Goal: Transaction & Acquisition: Purchase product/service

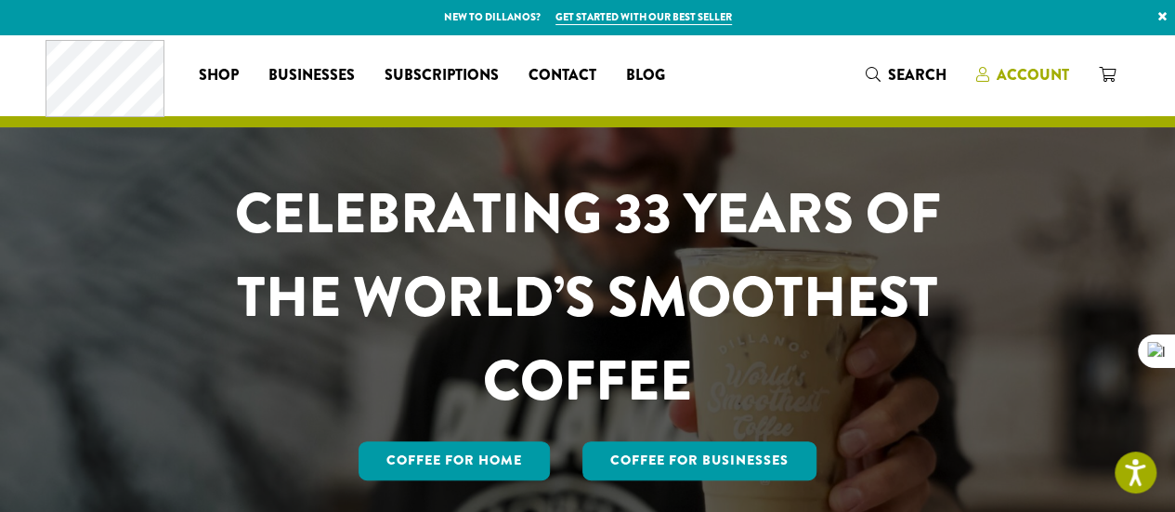
click at [1018, 74] on span "Account" at bounding box center [1032, 74] width 72 height 21
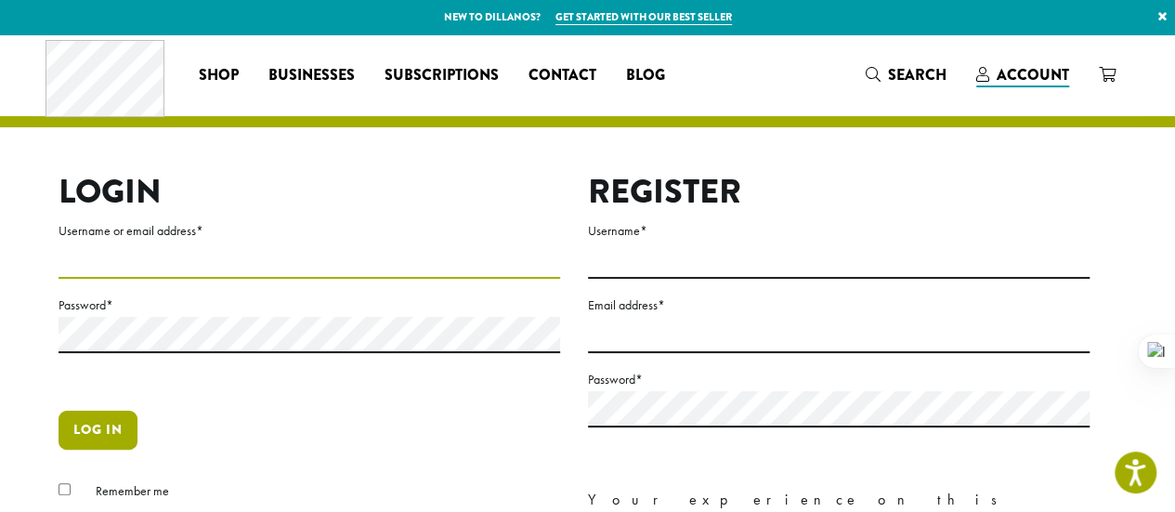
type input "*******"
click at [94, 425] on button "Log in" at bounding box center [98, 429] width 79 height 39
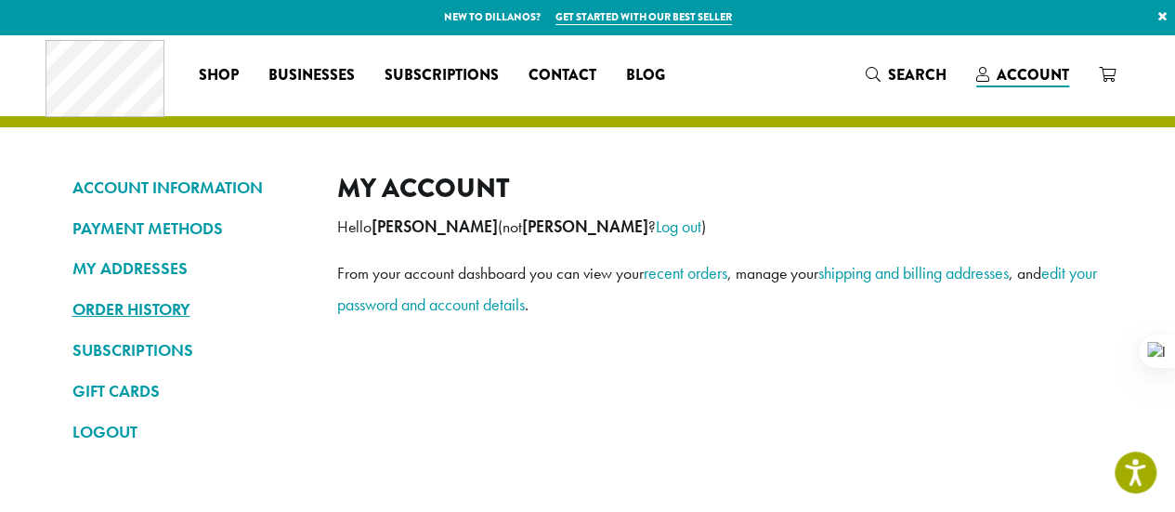
click at [122, 311] on link "ORDER HISTORY" at bounding box center [190, 309] width 237 height 32
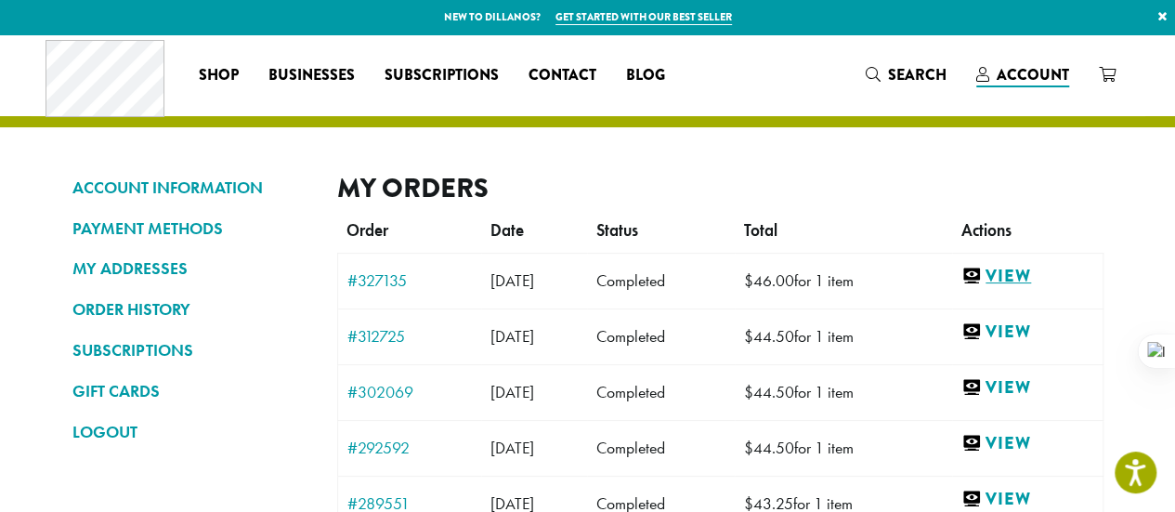
click at [1035, 276] on link "View" at bounding box center [1026, 276] width 131 height 23
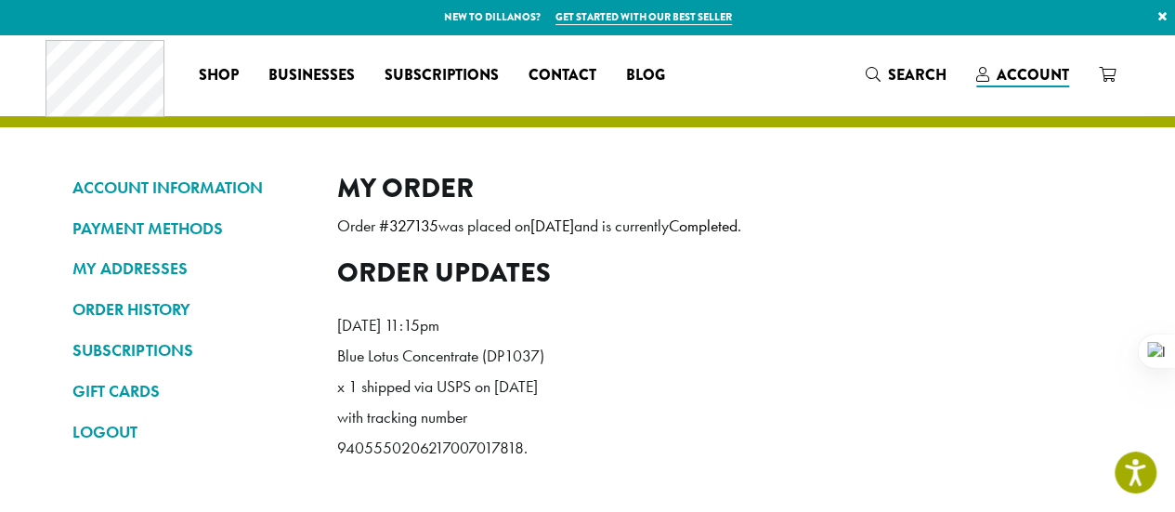
click at [574, 298] on ol "[DATE] 11:15pm Blue Lotus Concentrate (DP1037) x 1 shipped via USPS on [DATE] w…" at bounding box center [720, 391] width 766 height 191
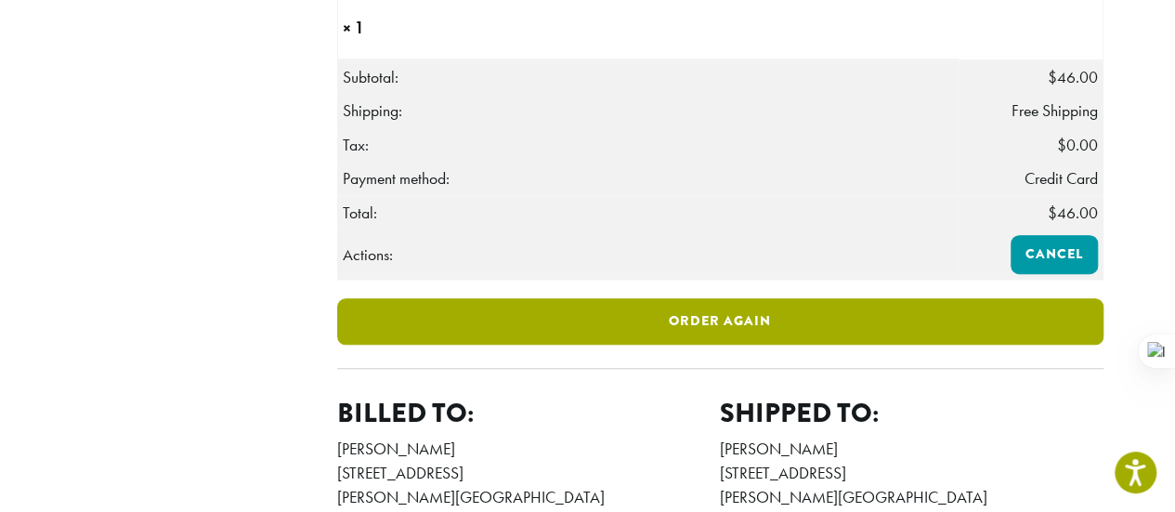
scroll to position [557, 0]
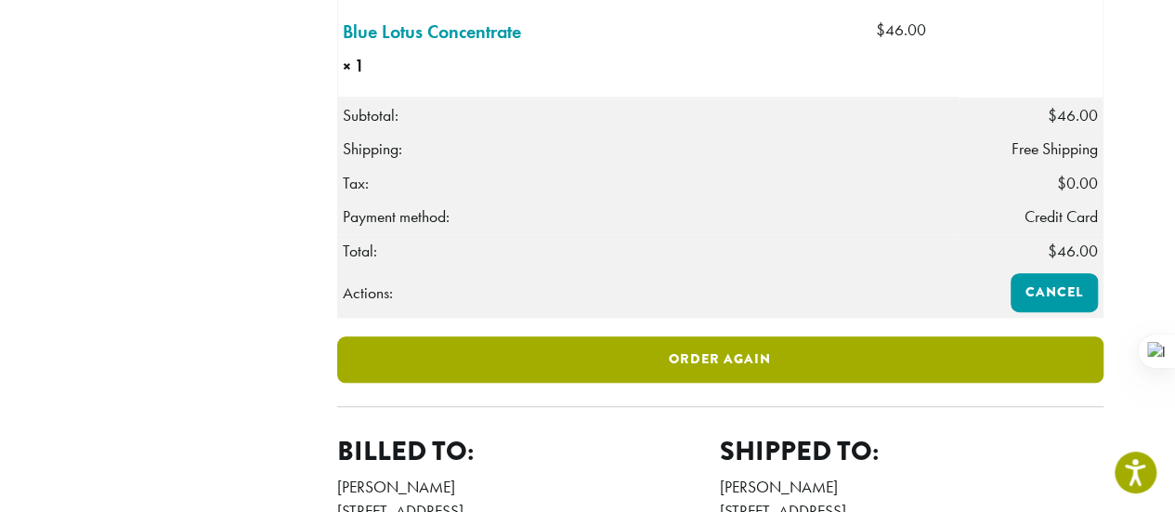
click at [732, 376] on link "Order again" at bounding box center [720, 359] width 766 height 46
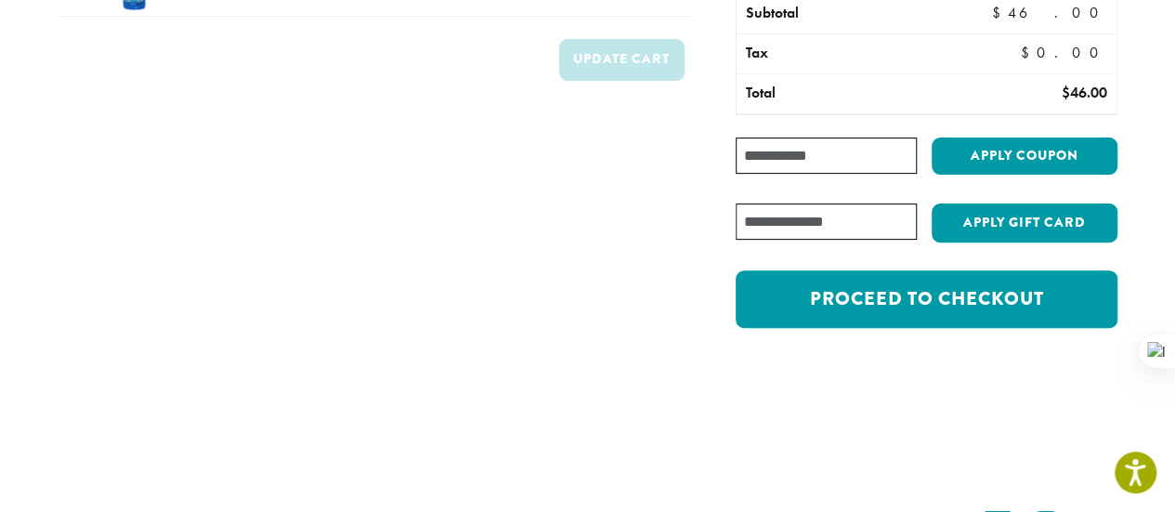
scroll to position [279, 0]
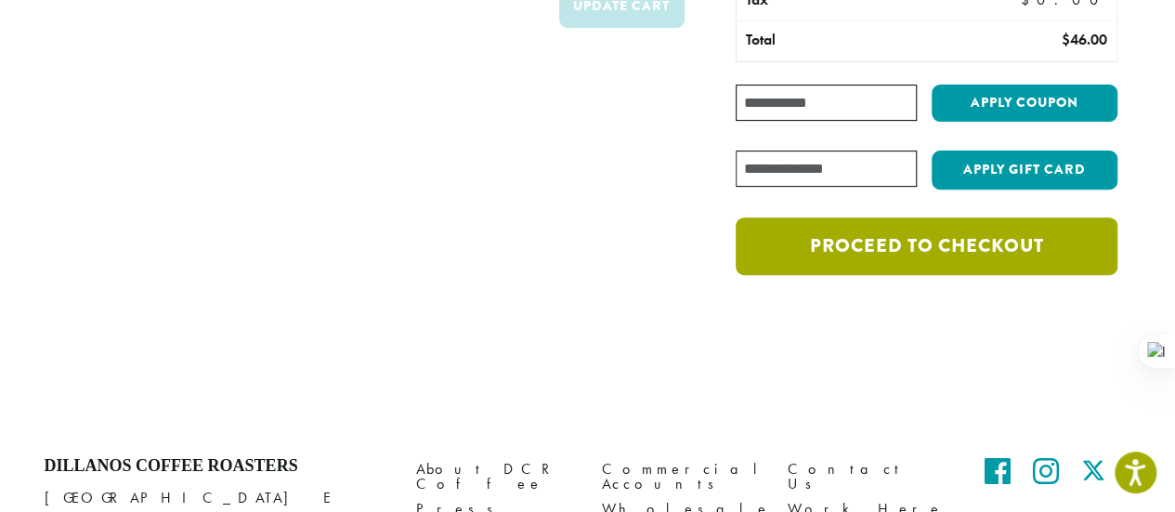
click at [864, 227] on link "Proceed to checkout" at bounding box center [926, 246] width 381 height 58
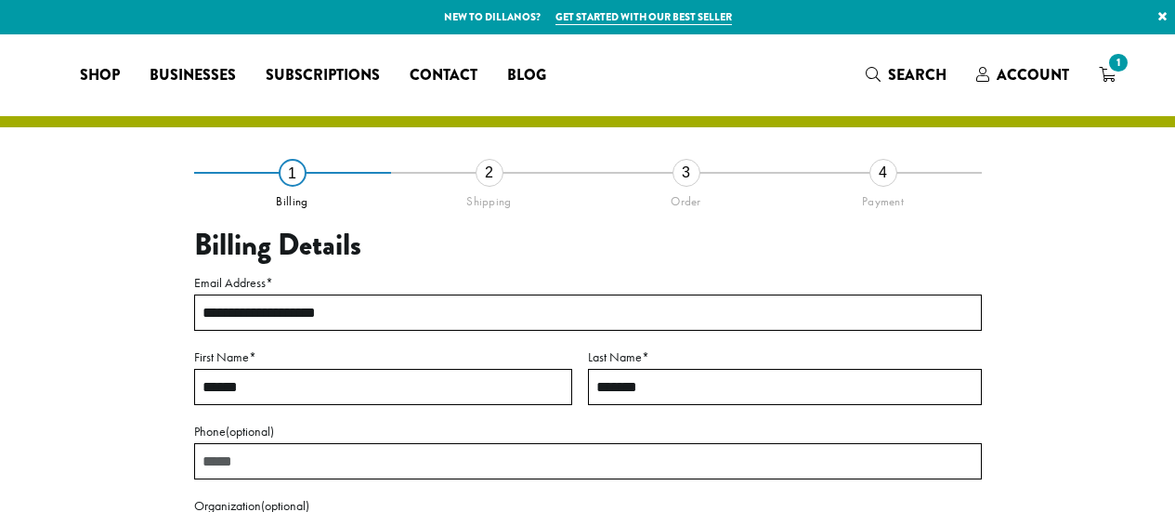
select select "**"
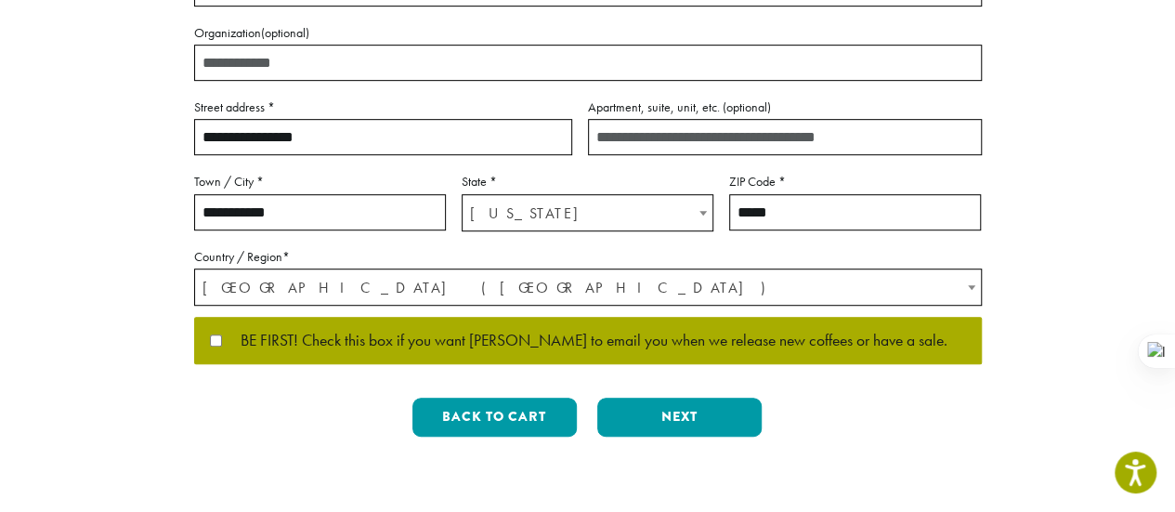
scroll to position [557, 0]
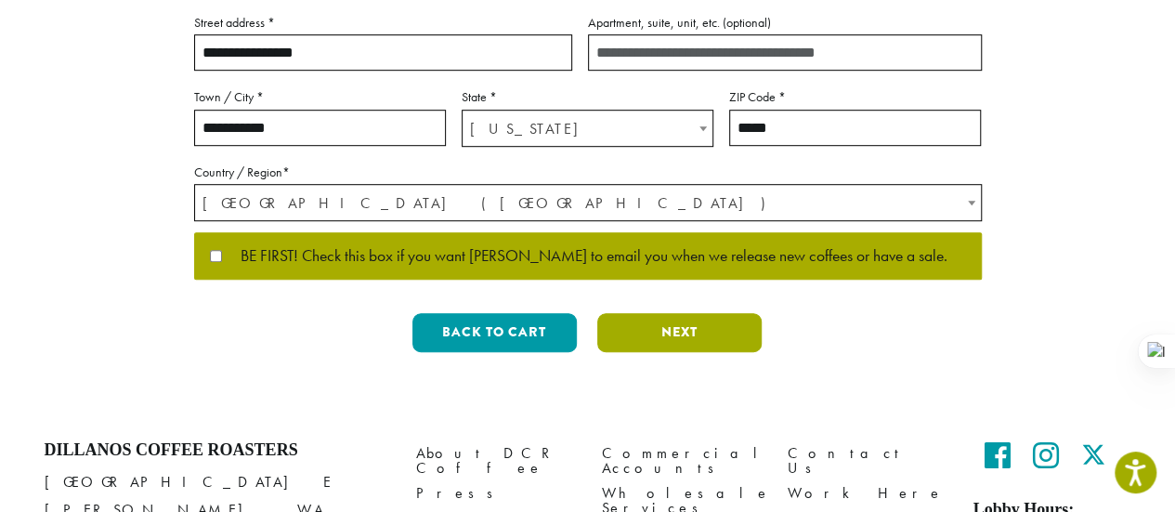
click at [682, 333] on button "Next" at bounding box center [679, 332] width 164 height 39
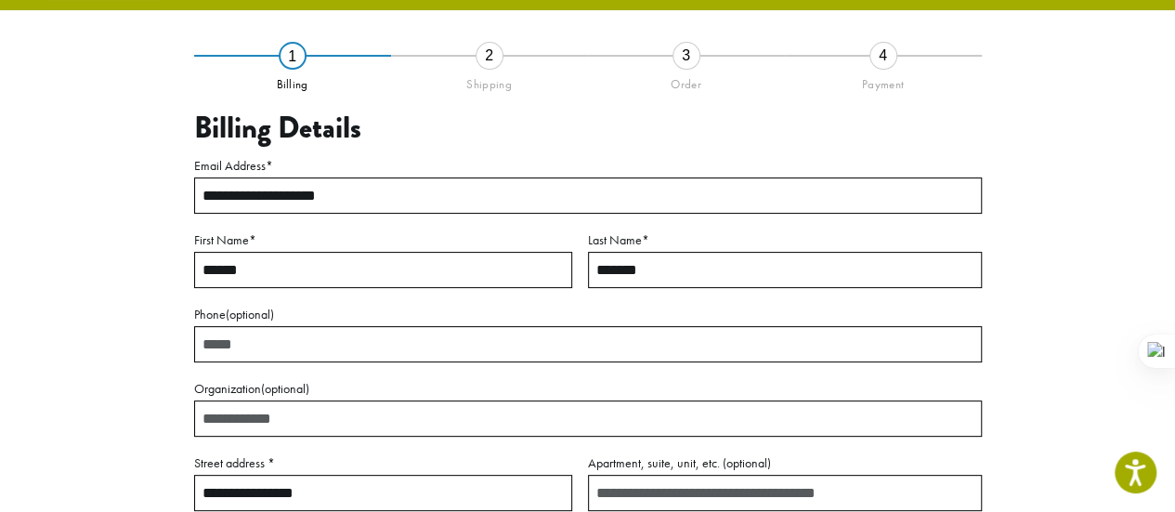
scroll to position [106, 0]
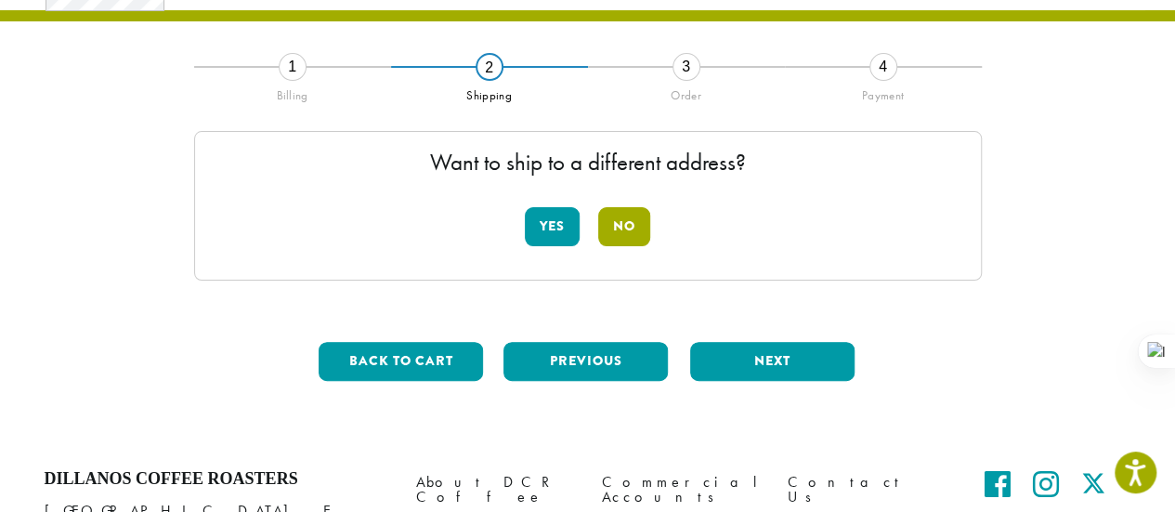
click at [626, 226] on button "No" at bounding box center [624, 226] width 52 height 39
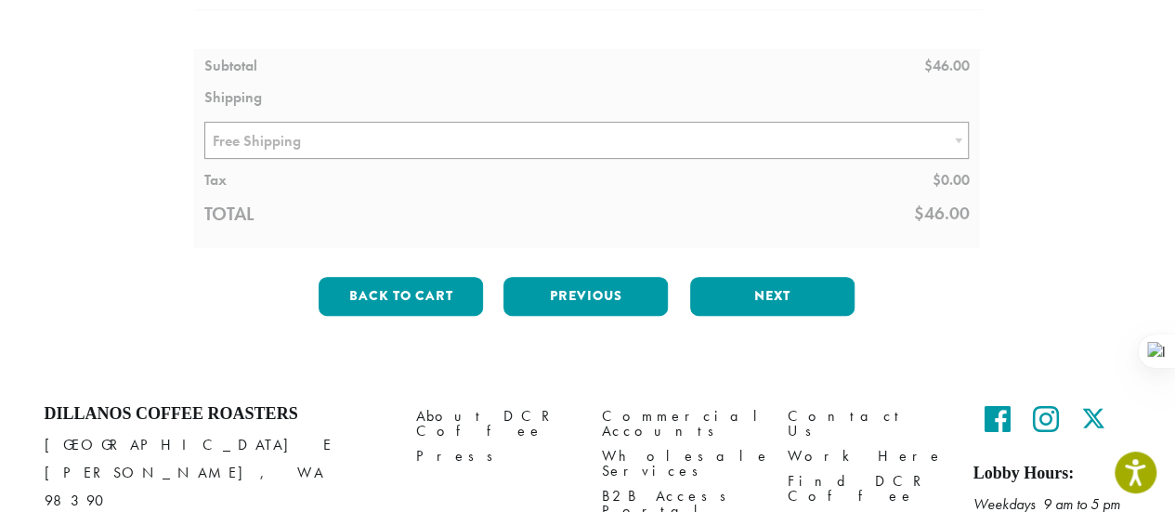
scroll to position [199, 0]
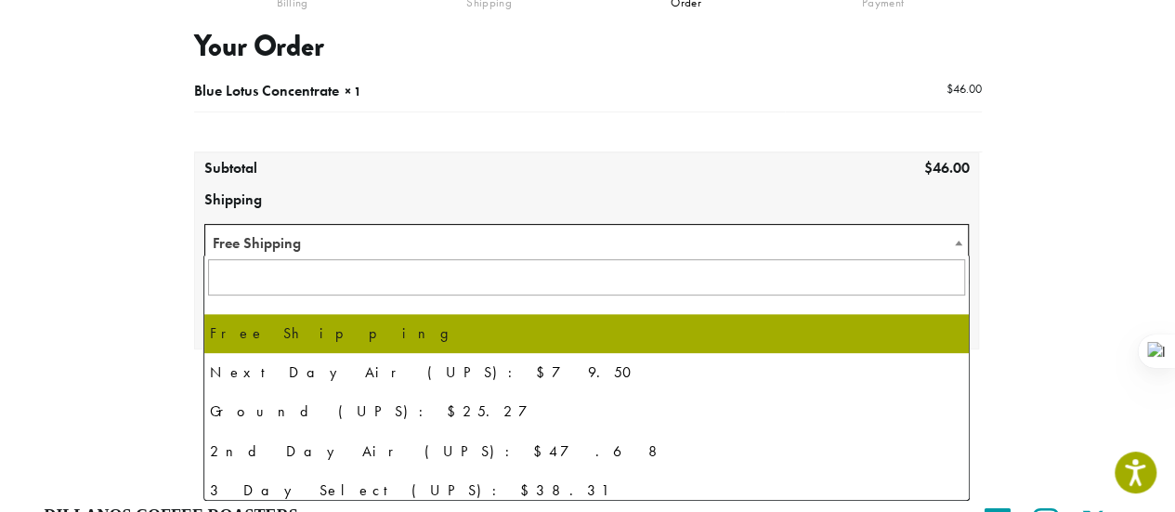
click at [692, 240] on span "Free Shipping" at bounding box center [586, 243] width 763 height 36
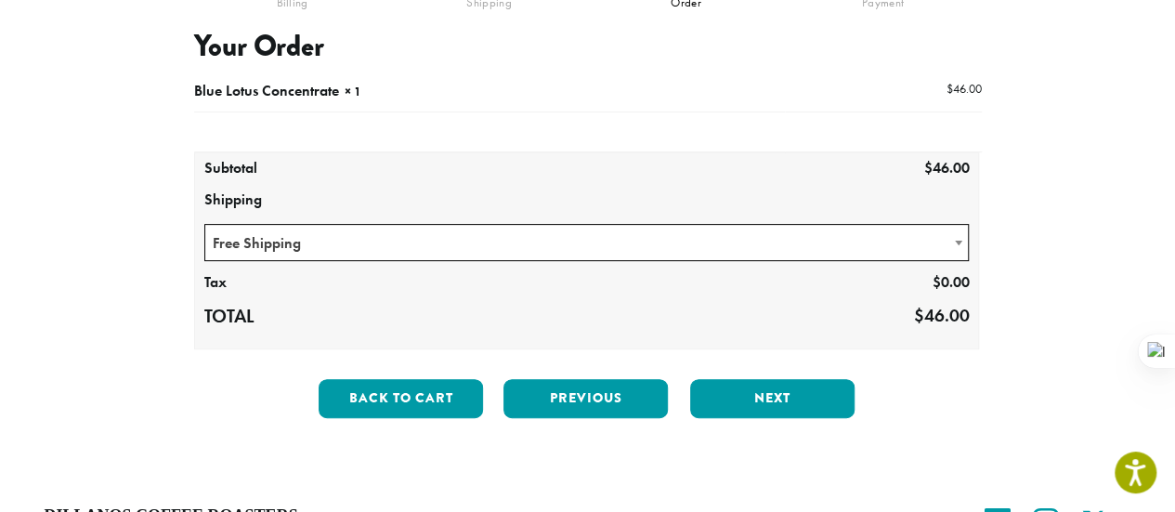
click at [109, 223] on div "**********" at bounding box center [588, 203] width 1059 height 460
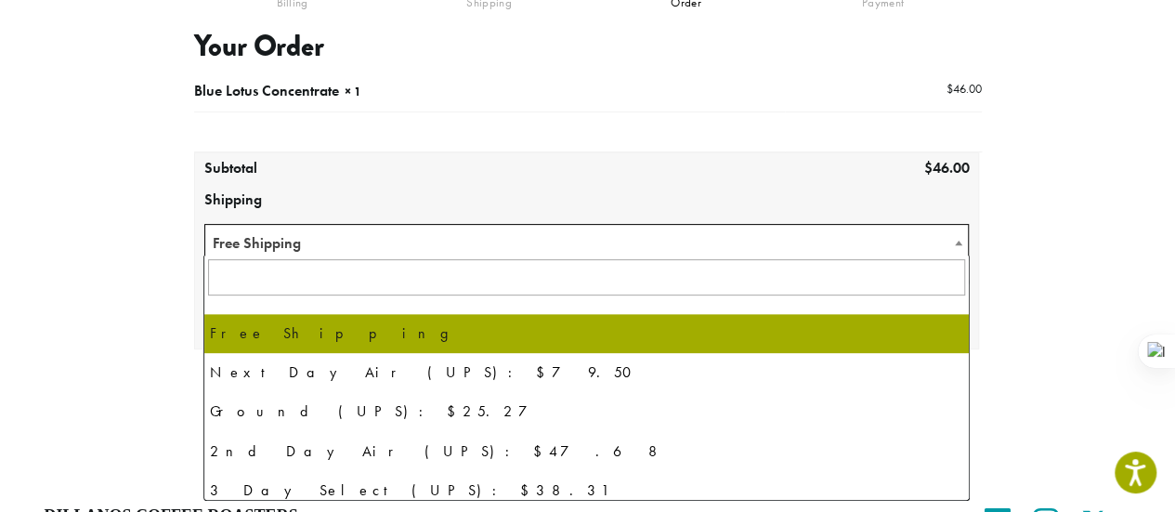
click at [717, 247] on span "Free Shipping" at bounding box center [586, 243] width 763 height 36
click at [74, 233] on div "**********" at bounding box center [588, 203] width 1059 height 460
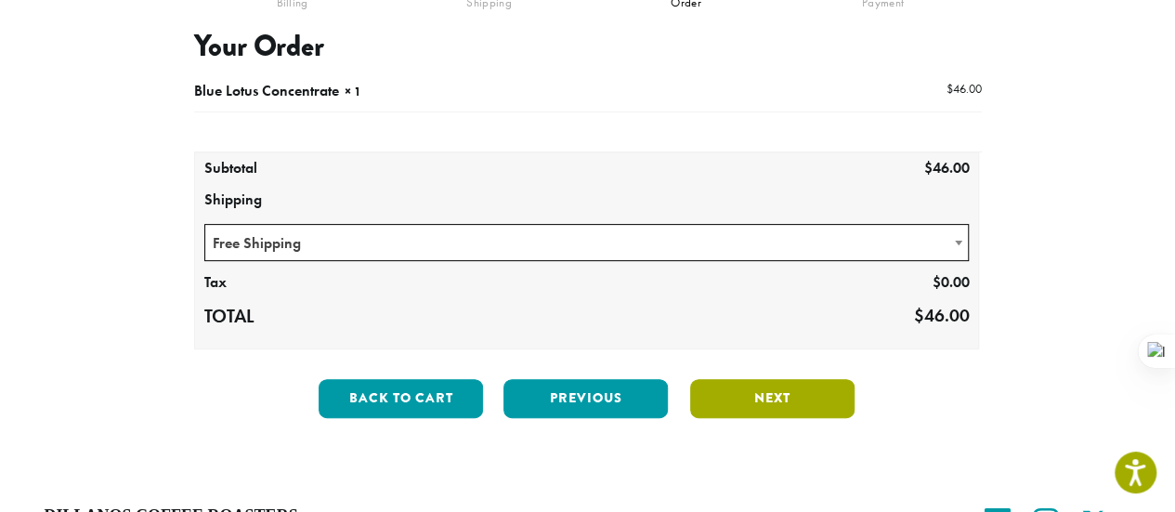
click at [770, 396] on button "Next" at bounding box center [772, 398] width 164 height 39
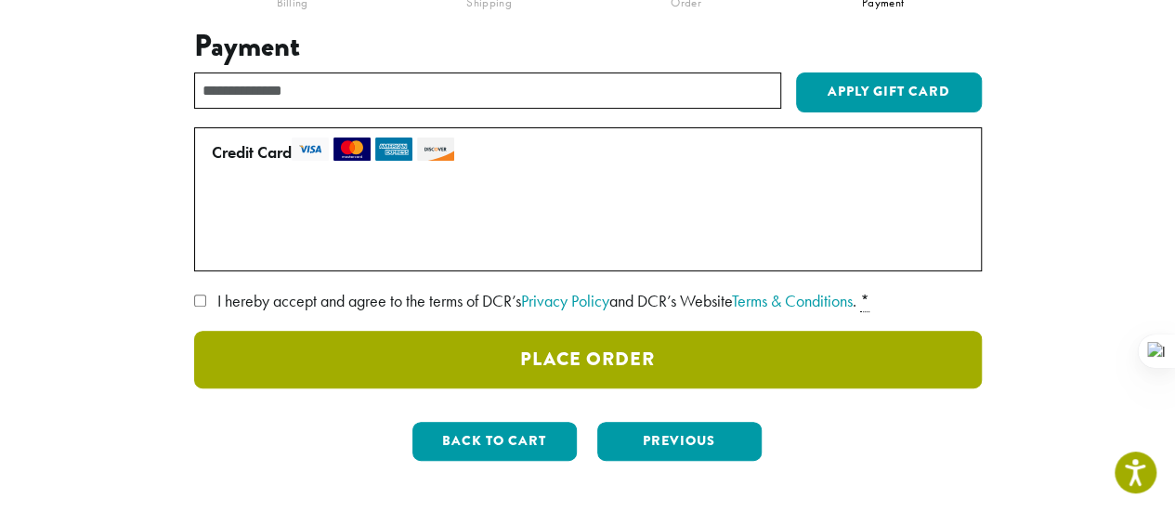
click at [596, 349] on button "Place Order" at bounding box center [588, 360] width 788 height 58
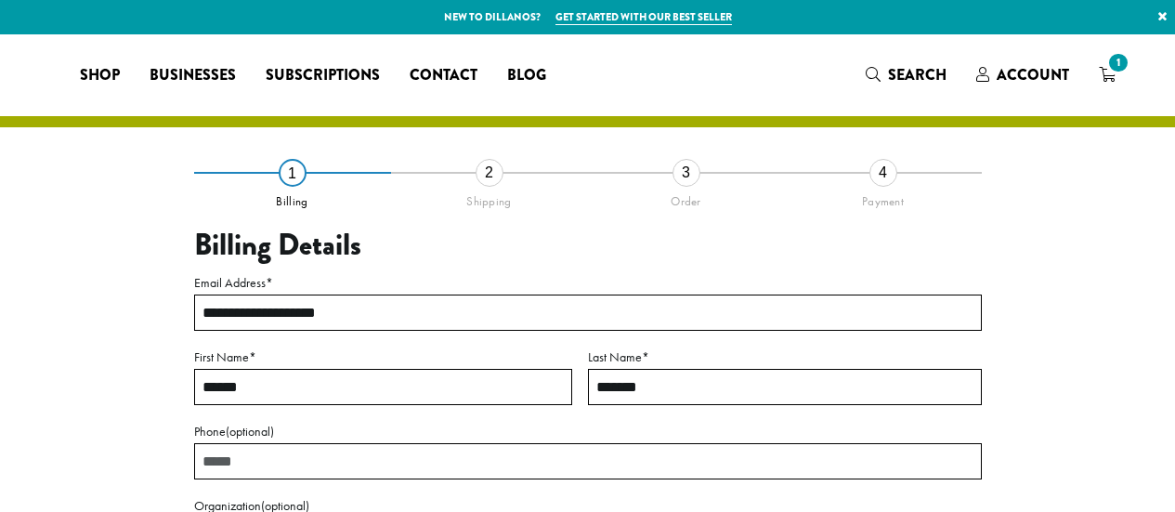
select select "**"
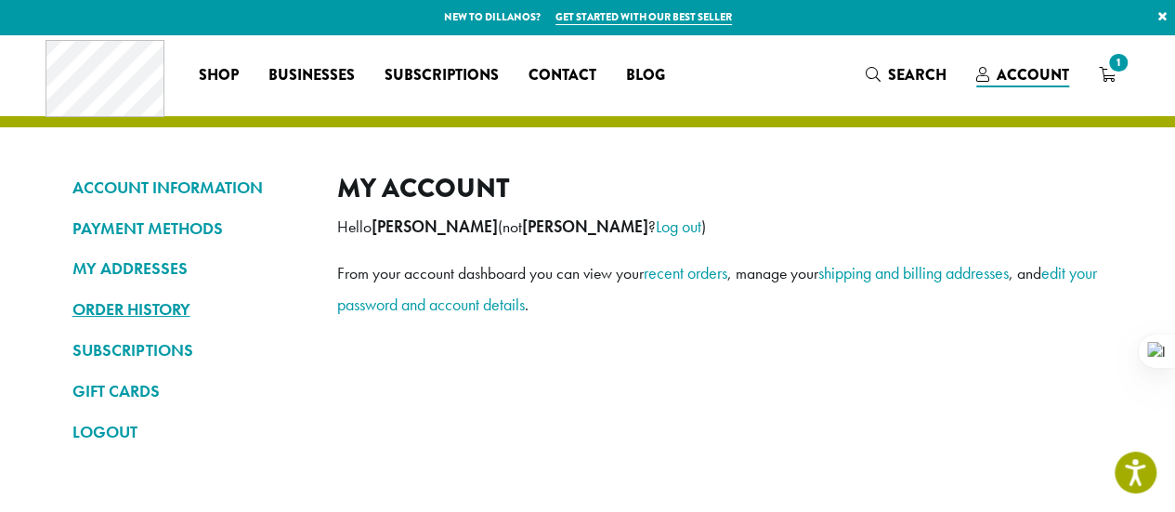
click at [137, 306] on link "ORDER HISTORY" at bounding box center [190, 309] width 237 height 32
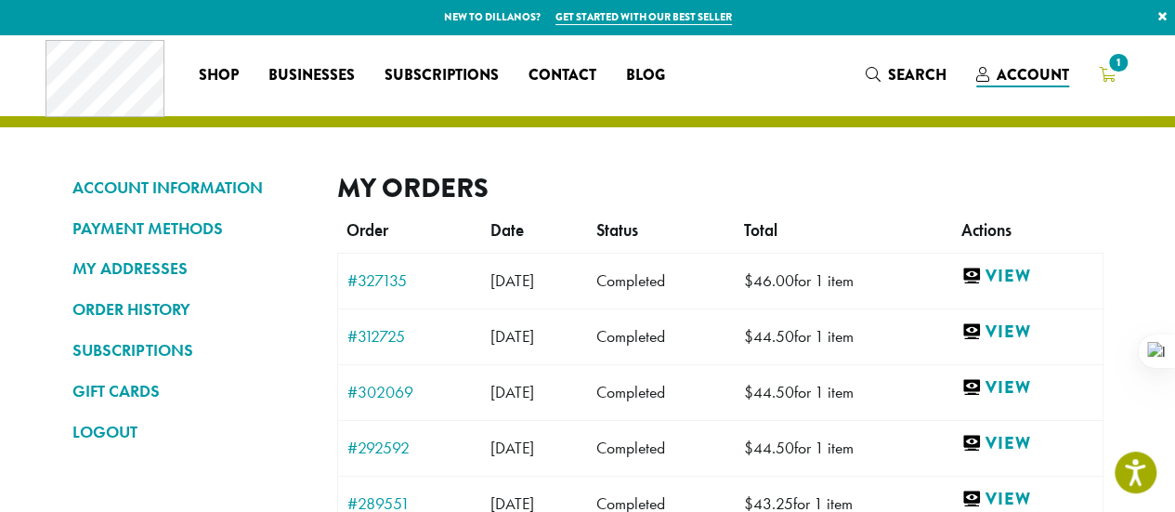
click at [1100, 81] on icon "1" at bounding box center [1107, 74] width 17 height 15
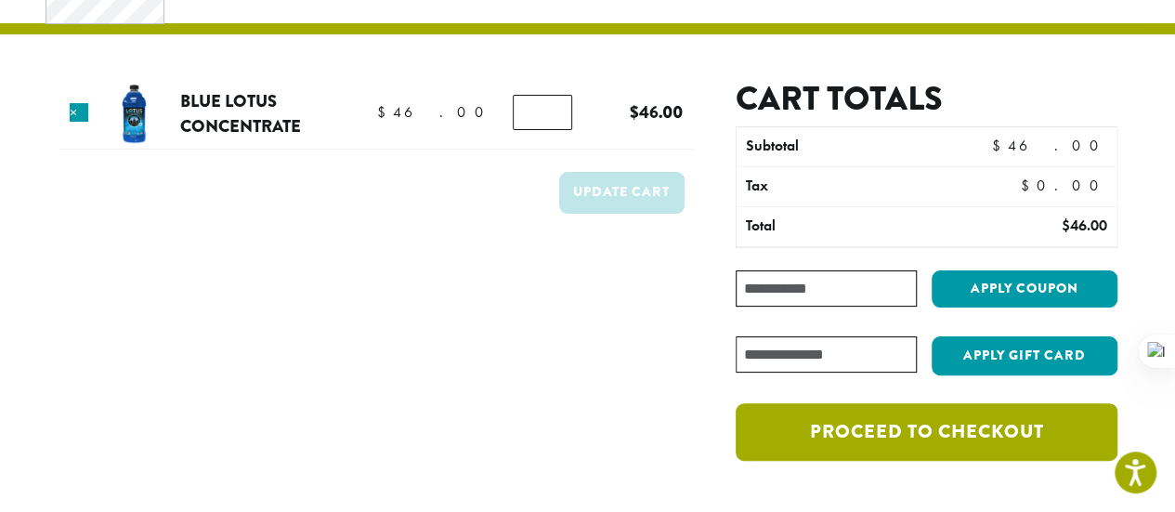
scroll to position [186, 0]
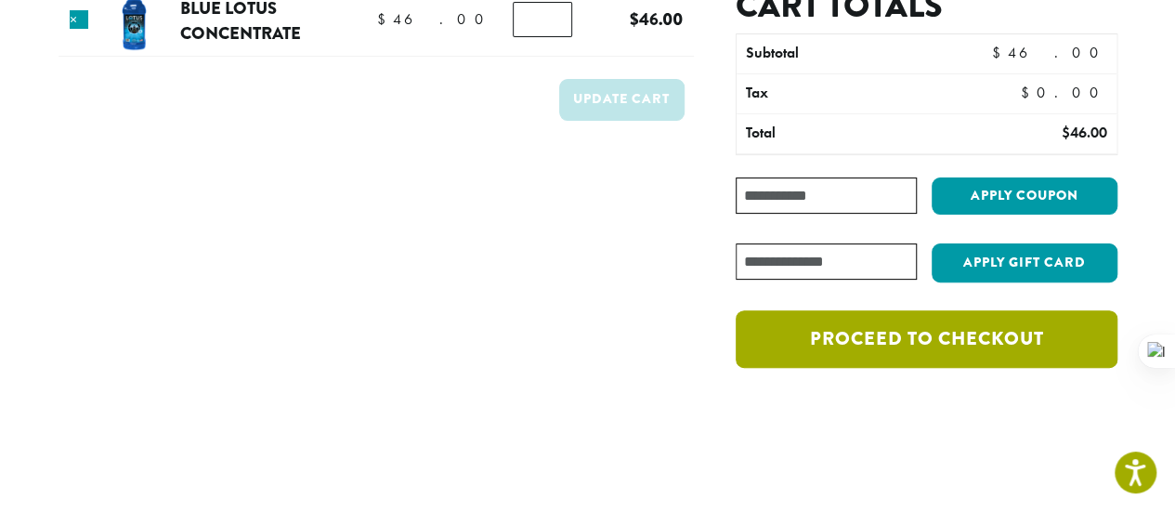
click at [918, 330] on link "Proceed to checkout" at bounding box center [926, 339] width 381 height 58
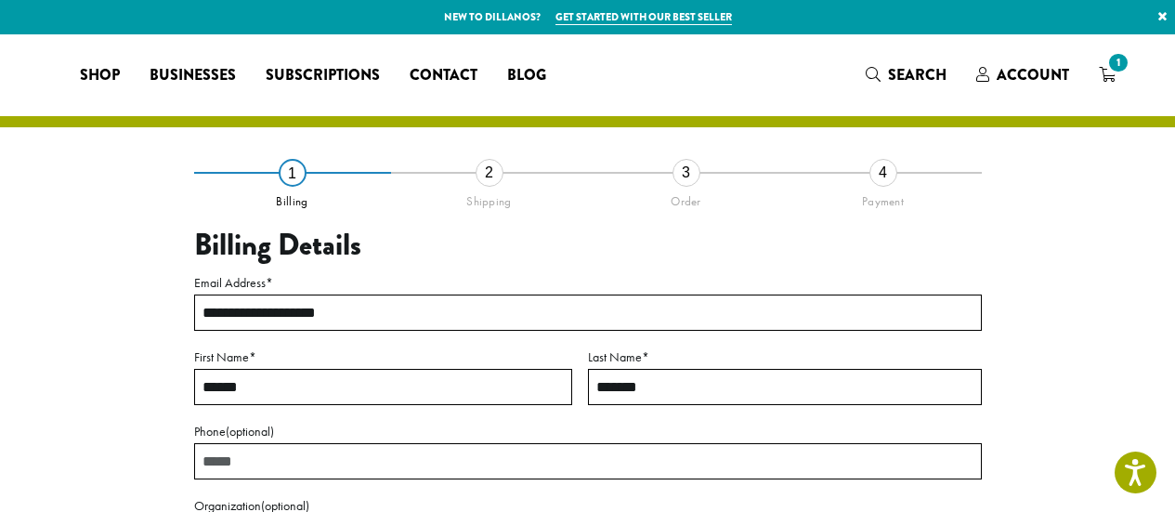
select select "**"
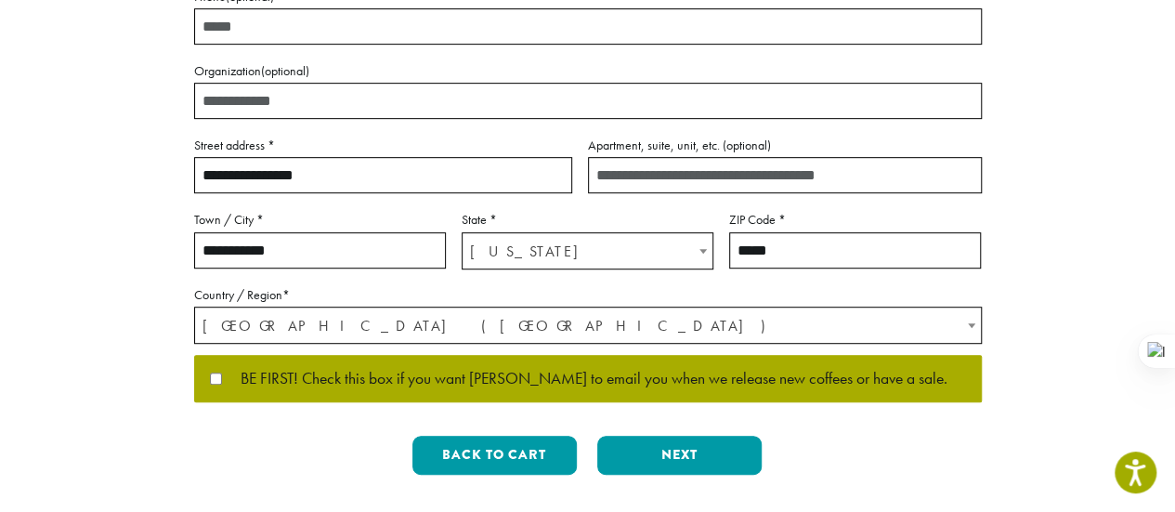
scroll to position [464, 0]
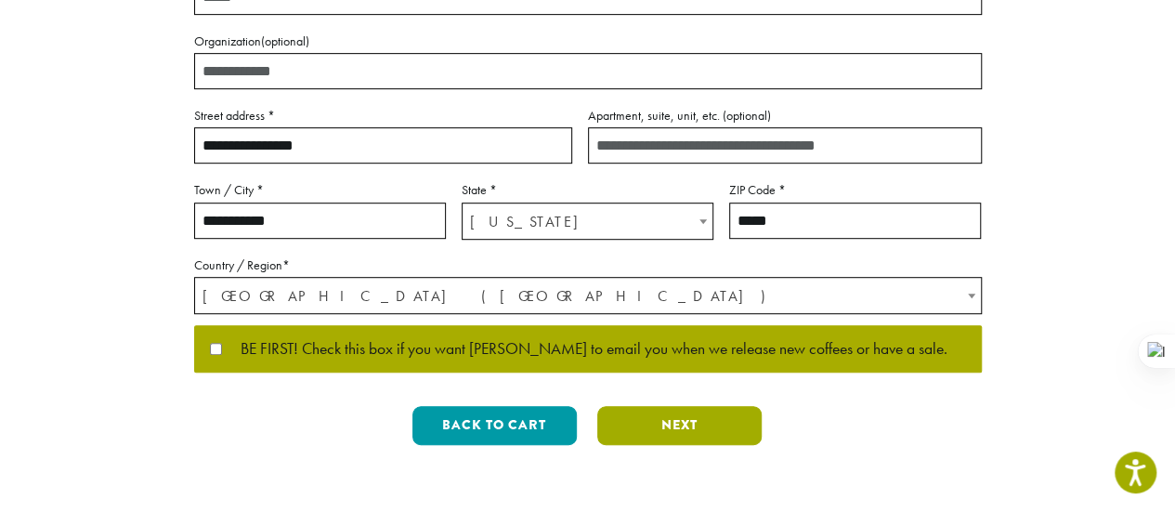
click at [690, 414] on button "Next" at bounding box center [679, 425] width 164 height 39
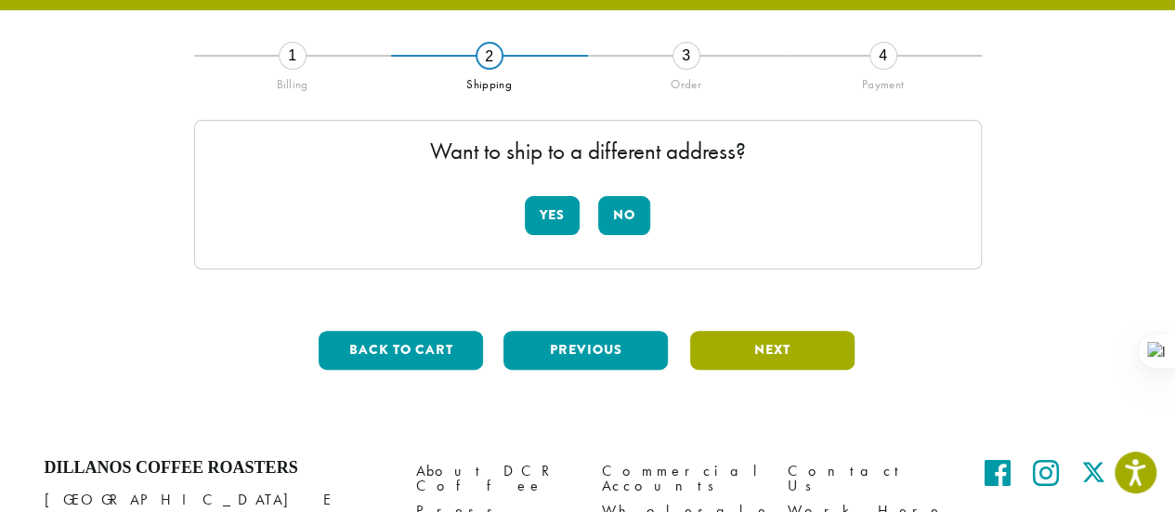
scroll to position [106, 0]
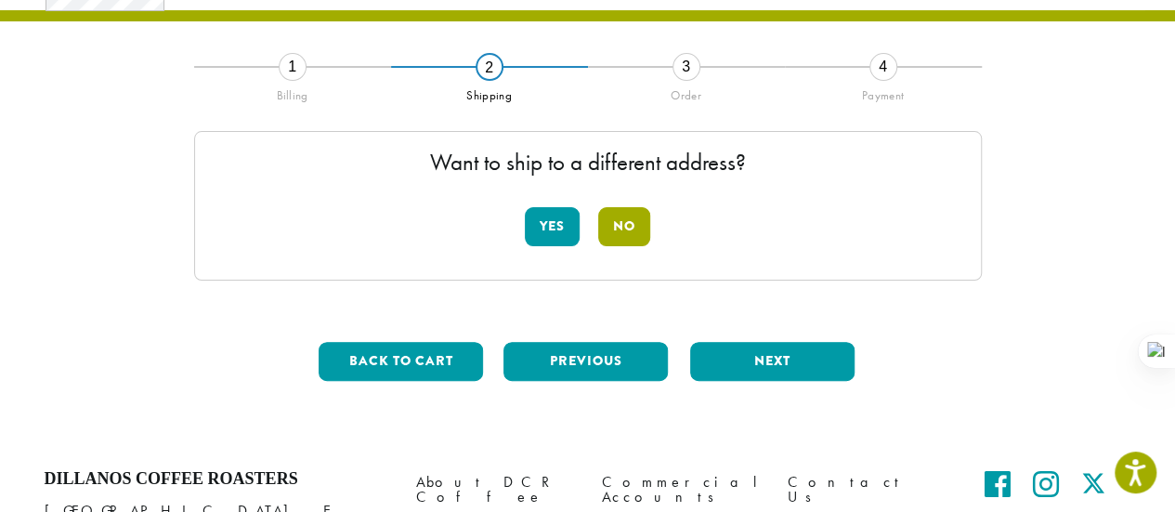
click at [624, 216] on button "No" at bounding box center [624, 226] width 52 height 39
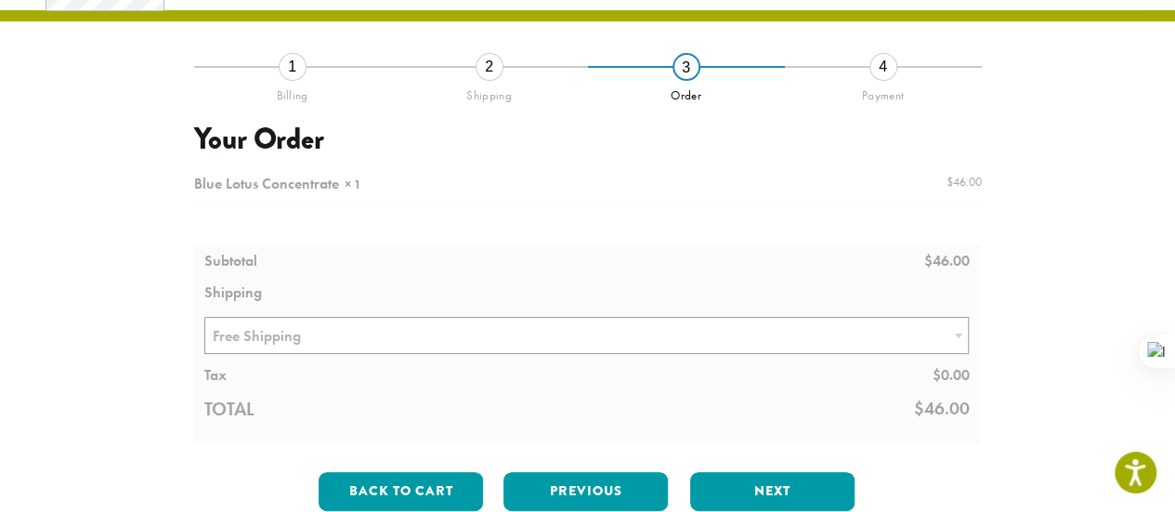
scroll to position [292, 0]
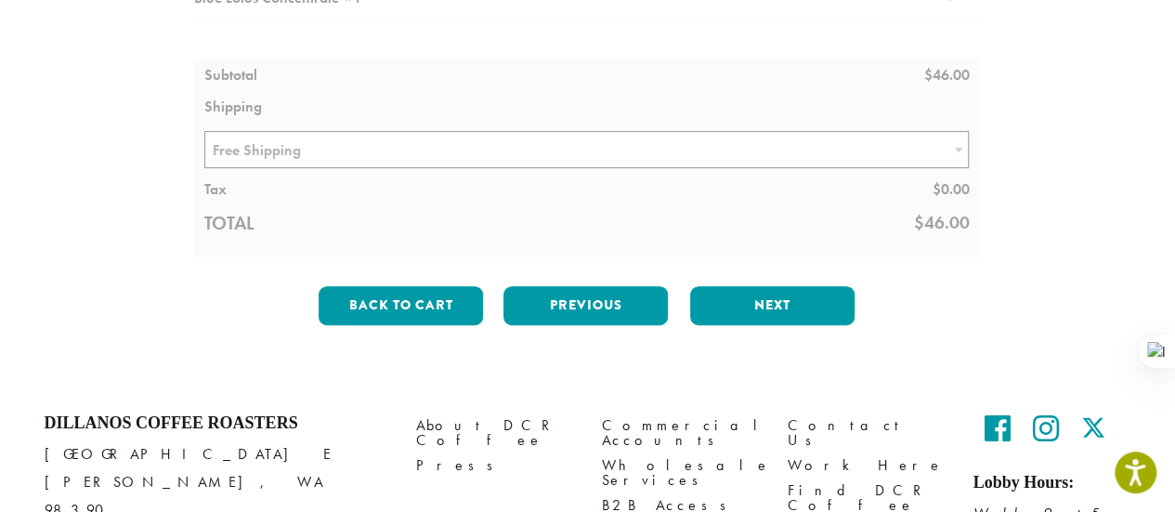
click at [500, 151] on div at bounding box center [588, 118] width 788 height 277
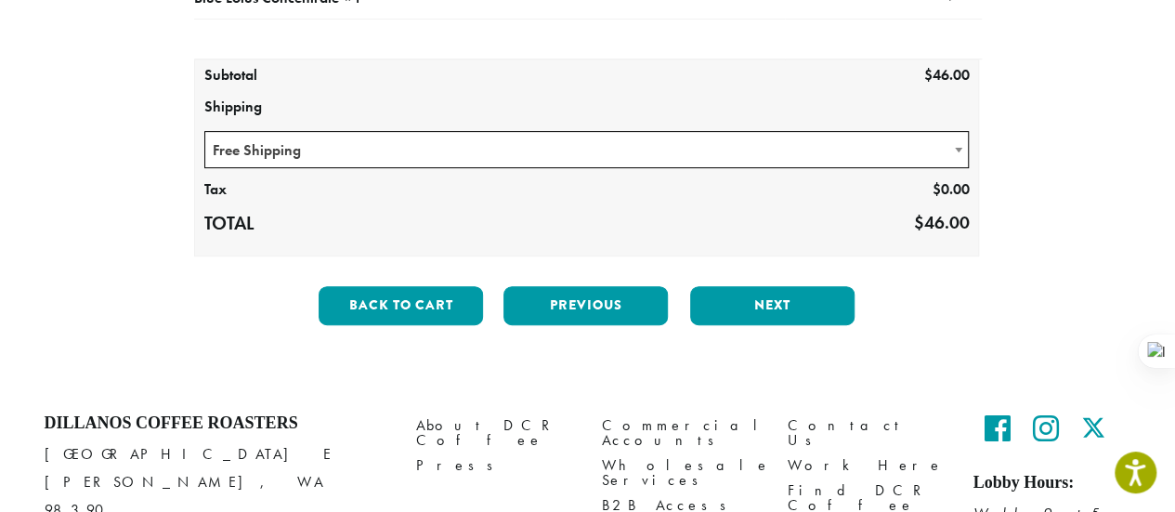
click at [500, 151] on span "Free Shipping" at bounding box center [586, 150] width 763 height 36
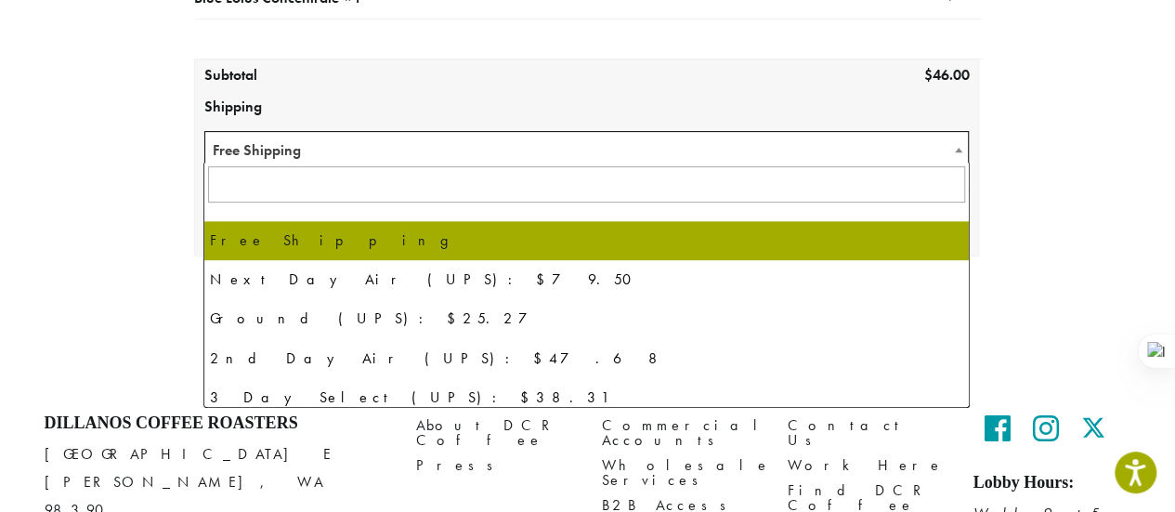
click at [150, 142] on div "**********" at bounding box center [588, 110] width 1059 height 460
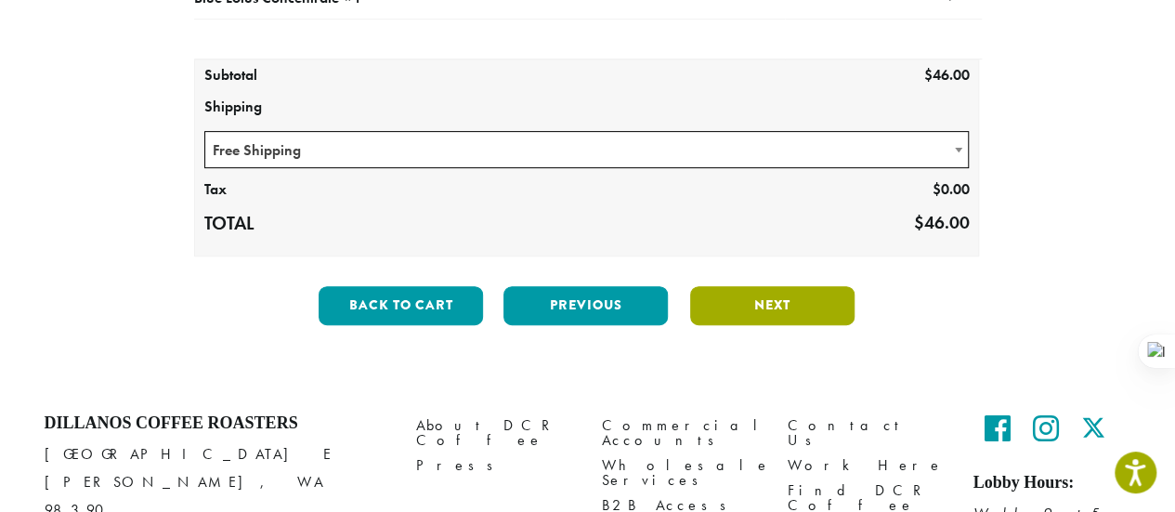
click at [788, 297] on button "Next" at bounding box center [772, 305] width 164 height 39
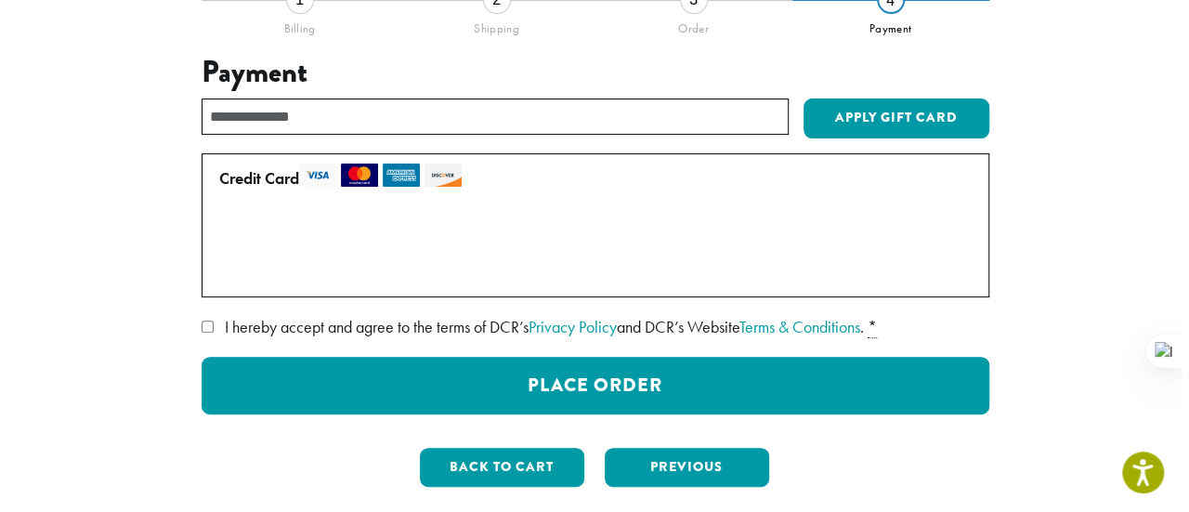
scroll to position [199, 0]
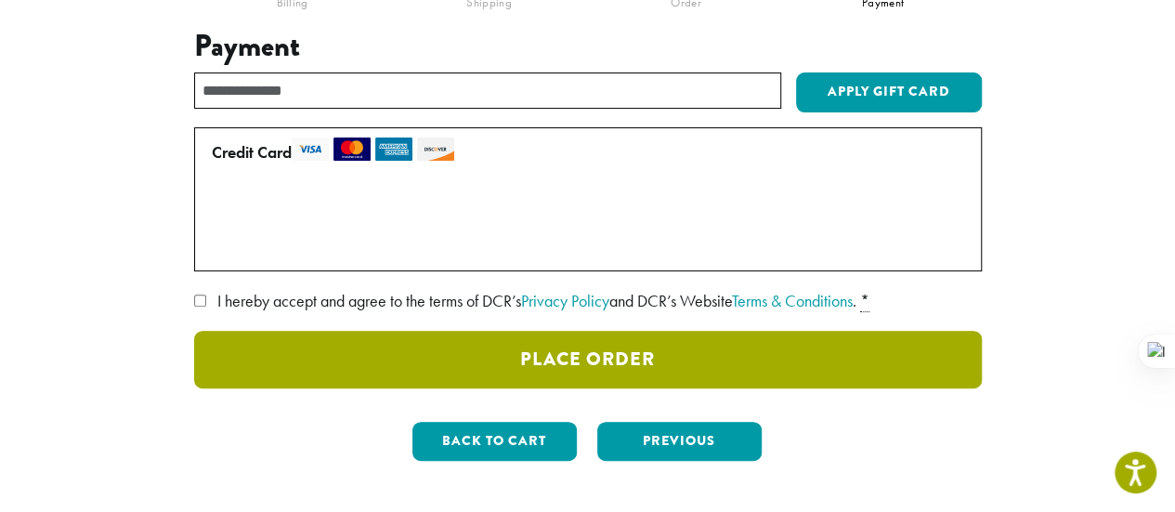
click at [580, 350] on button "Place Order" at bounding box center [588, 360] width 788 height 58
